Goal: Find specific page/section: Find specific page/section

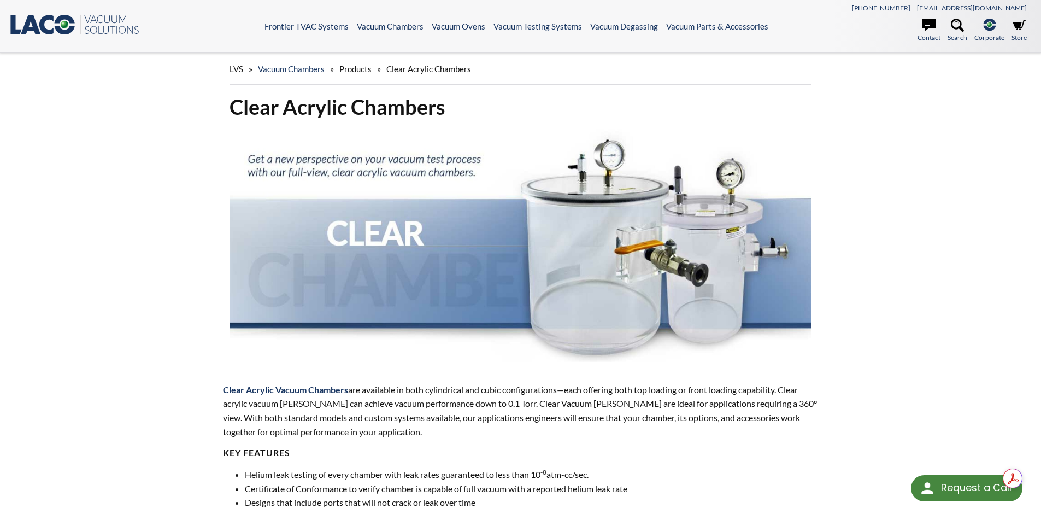
select select "Language Translate Widget"
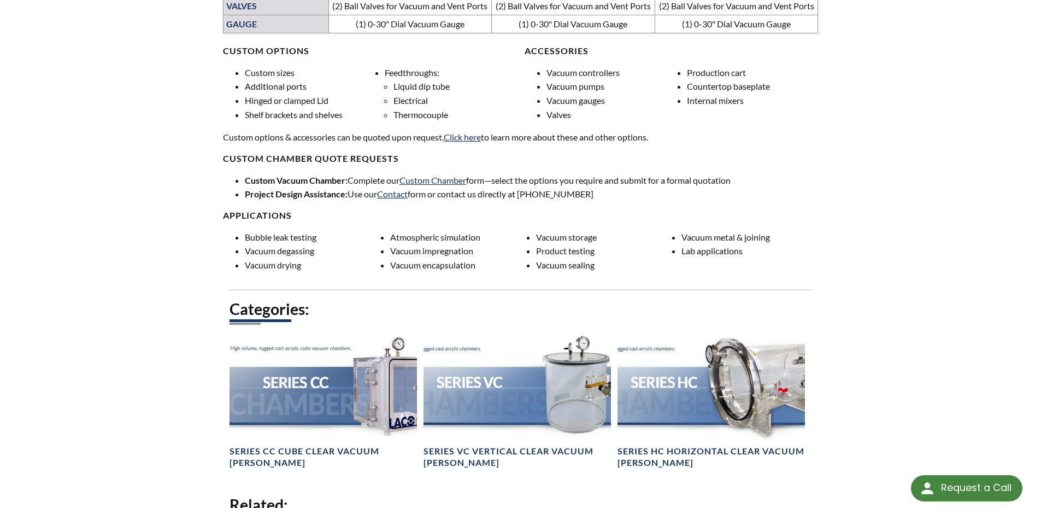
scroll to position [1084, 0]
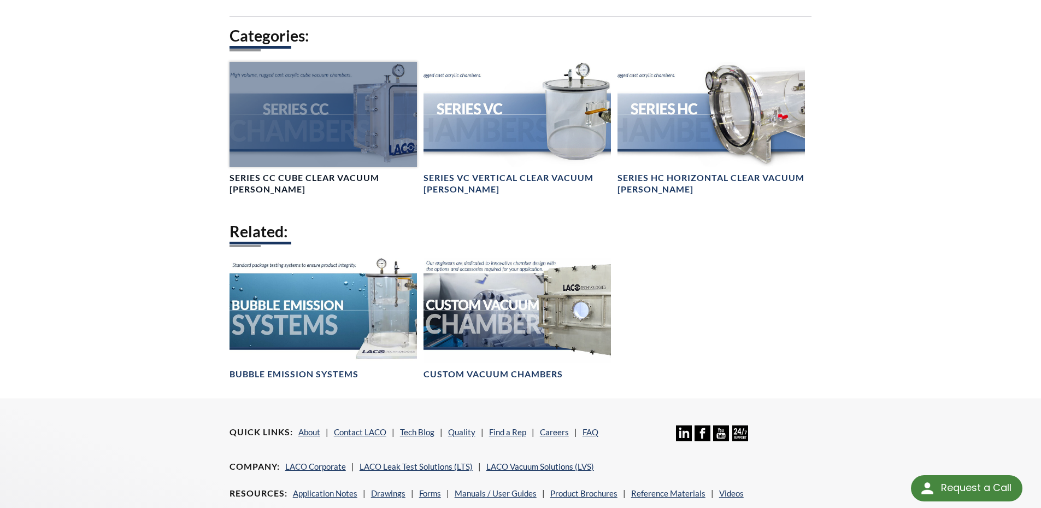
click at [300, 112] on div at bounding box center [323, 114] width 187 height 105
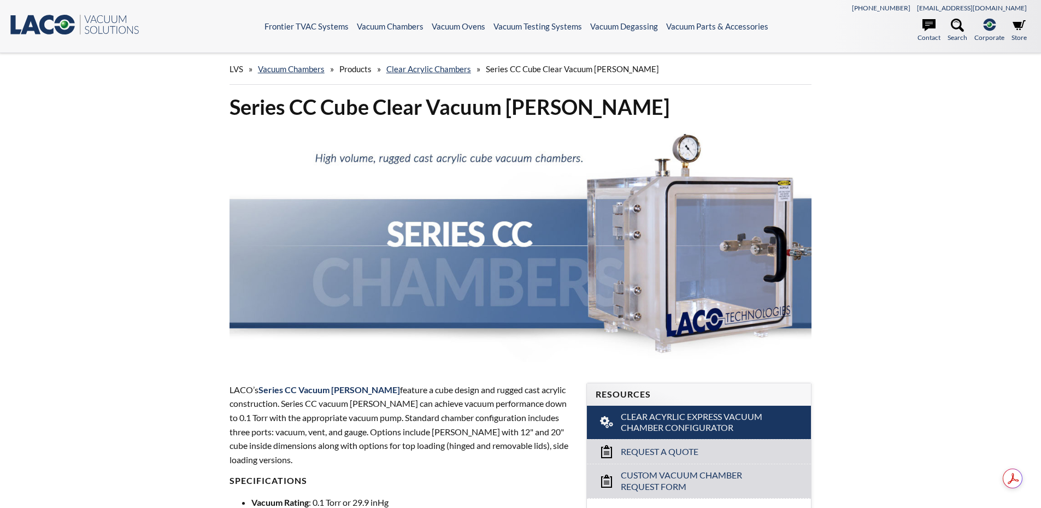
select select "Language Translate Widget"
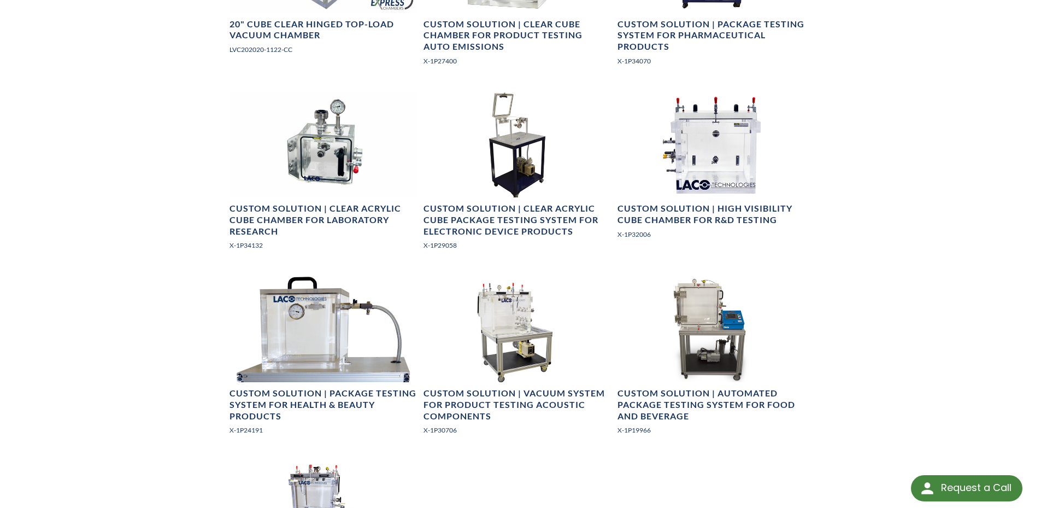
scroll to position [1148, 0]
